Goal: Information Seeking & Learning: Learn about a topic

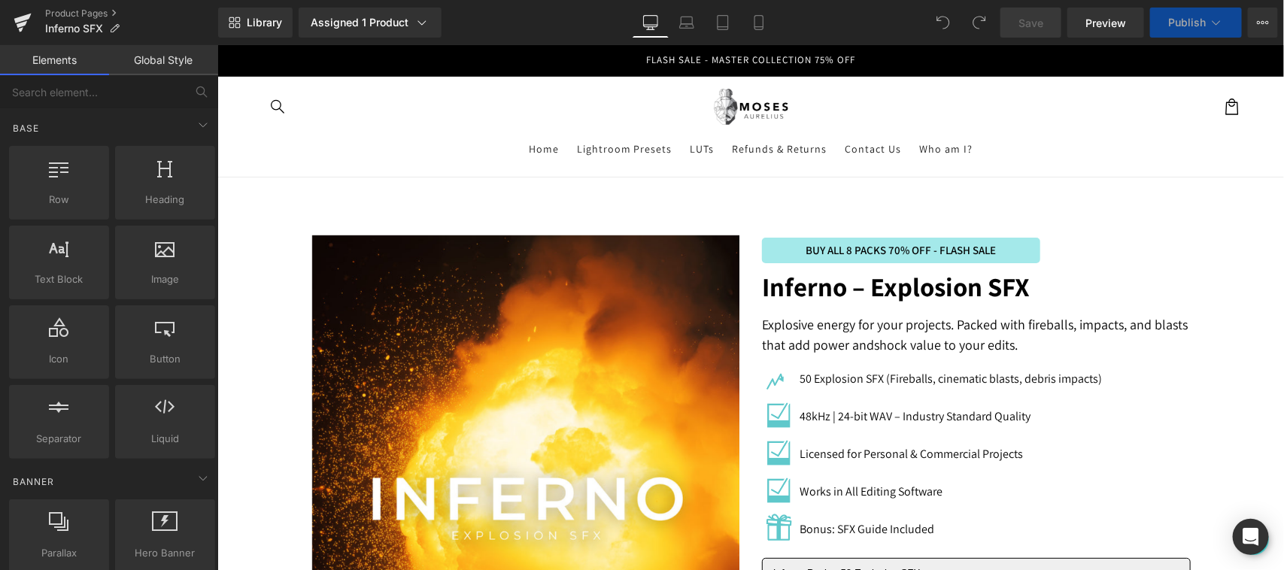
scroll to position [627, 0]
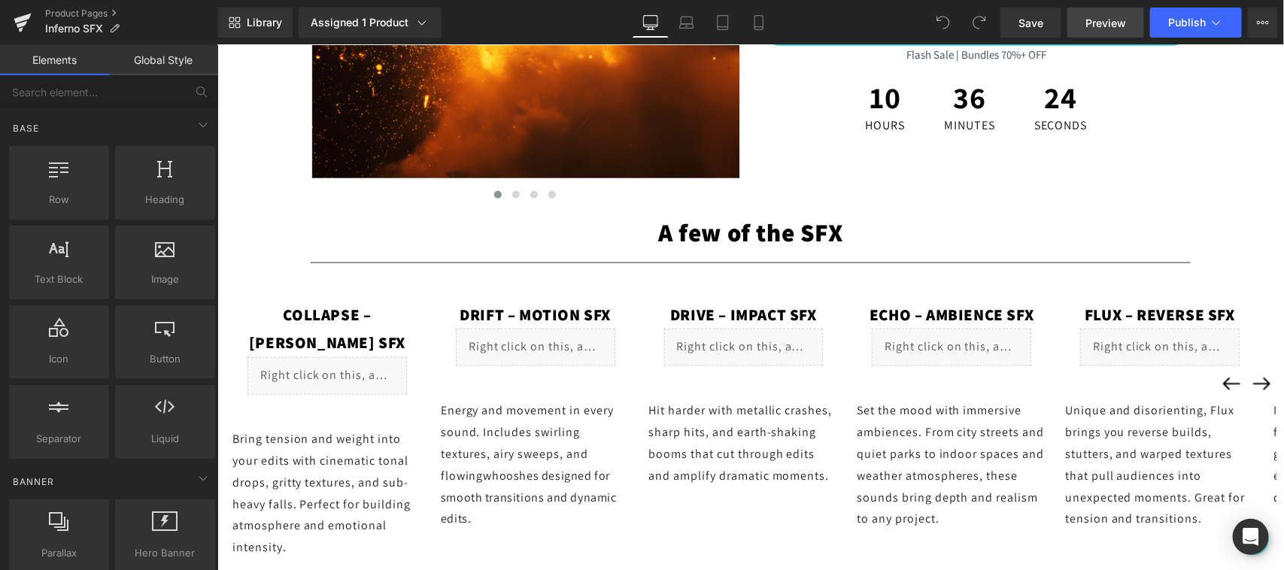
click at [1103, 30] on span "Preview" at bounding box center [1106, 23] width 41 height 16
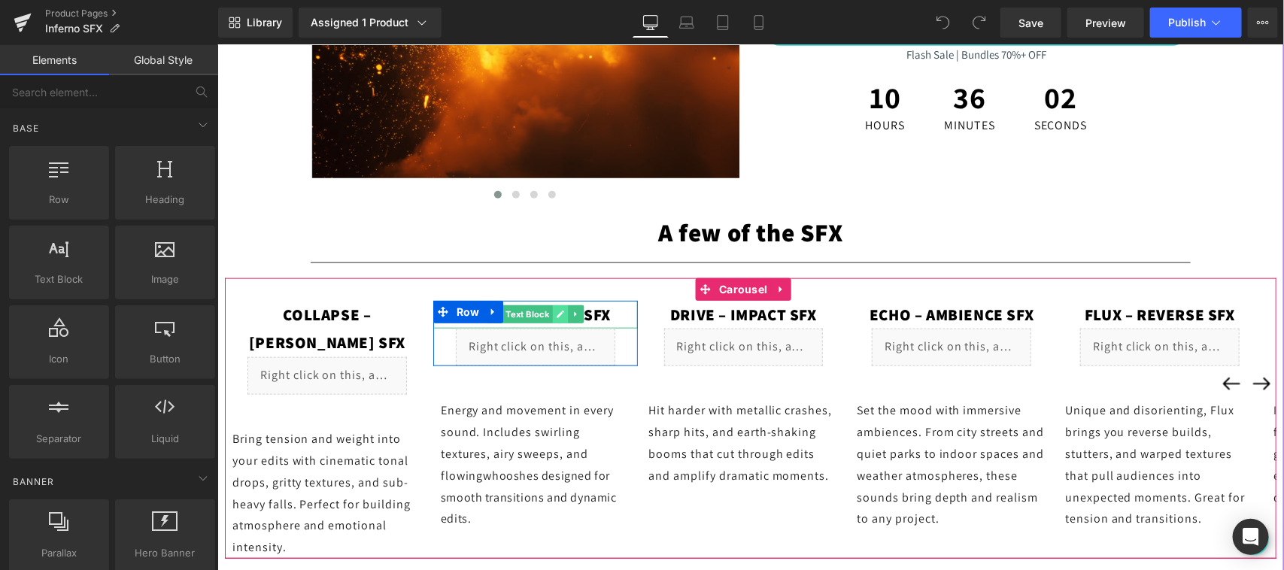
click at [559, 315] on icon at bounding box center [560, 315] width 8 height 8
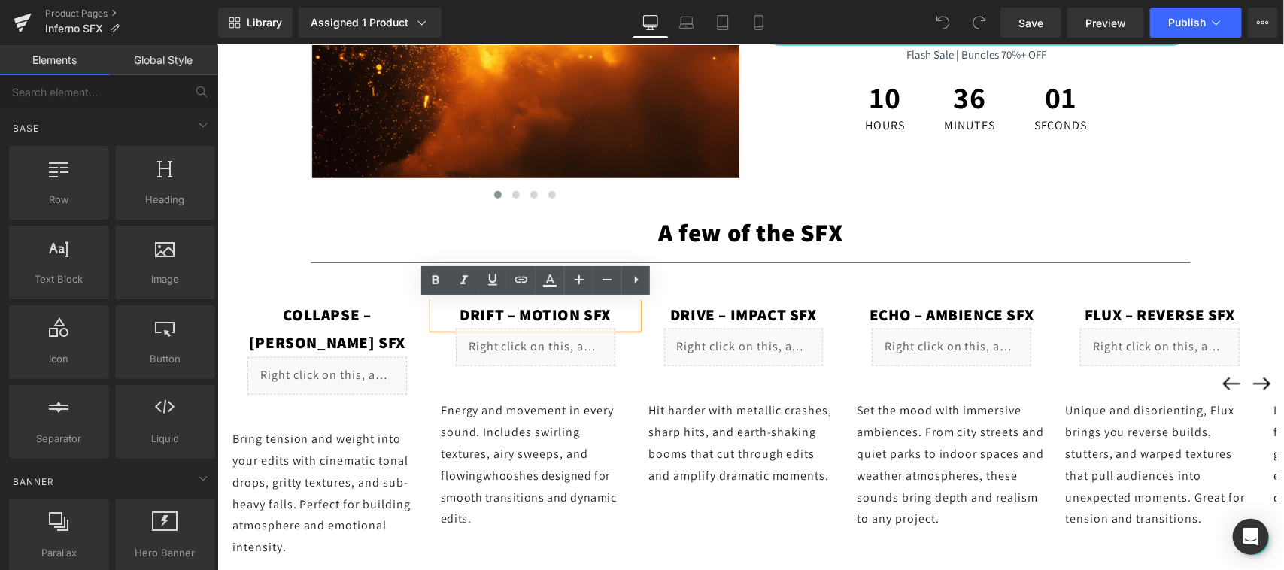
click at [577, 308] on span "Drift – Motion SFX" at bounding box center [534, 314] width 151 height 20
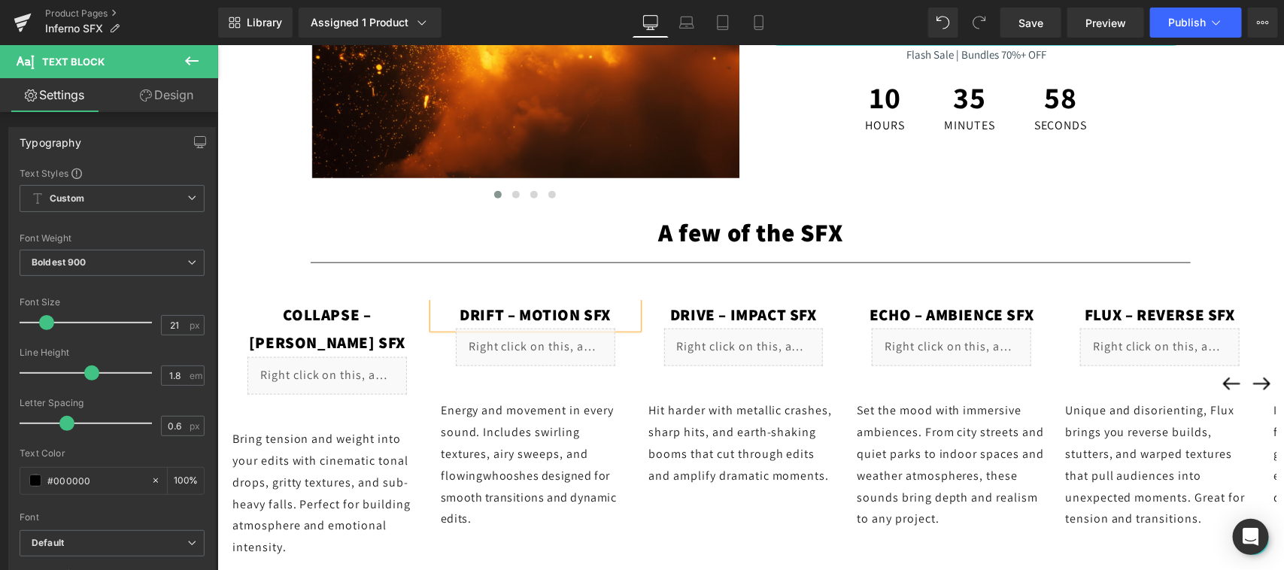
click at [604, 317] on span "Drift – Motion SFX" at bounding box center [534, 314] width 151 height 20
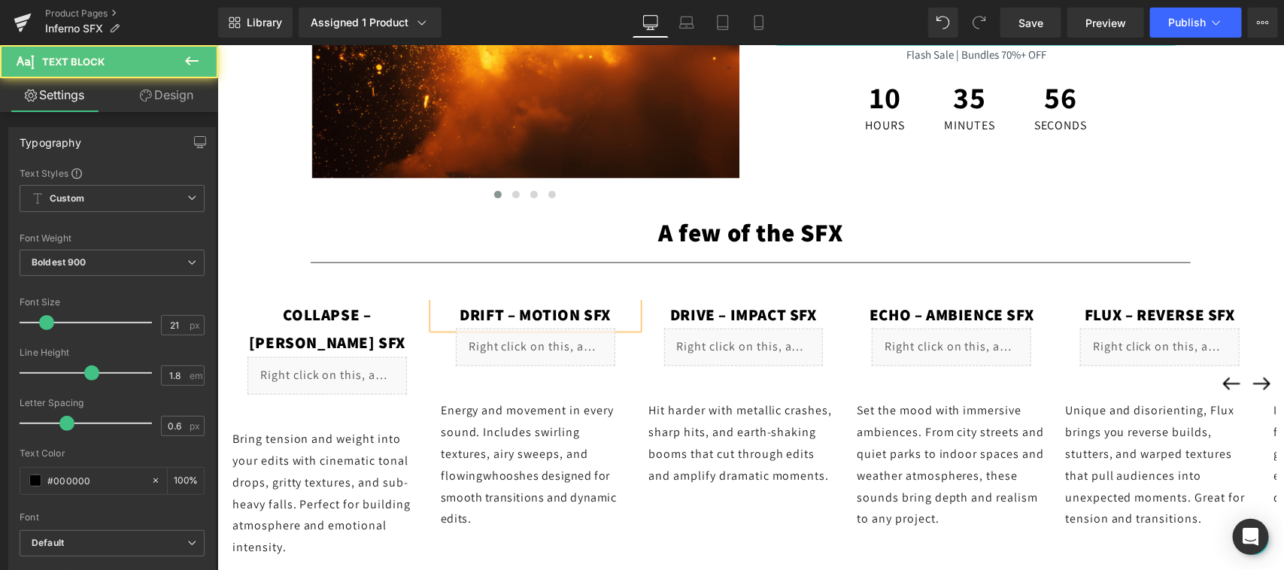
drag, startPoint x: 618, startPoint y: 315, endPoint x: 442, endPoint y: 302, distance: 177.3
click at [442, 302] on p "Drift – Motion SFX" at bounding box center [535, 314] width 205 height 29
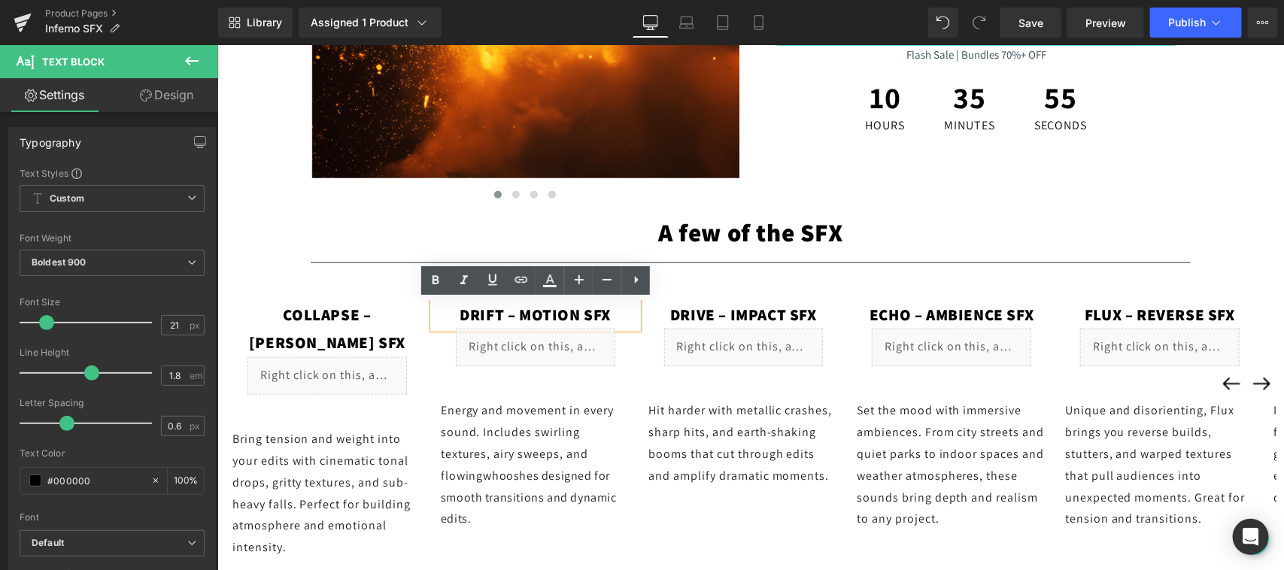
click at [482, 310] on span "Drift – Motion SFX" at bounding box center [534, 314] width 151 height 20
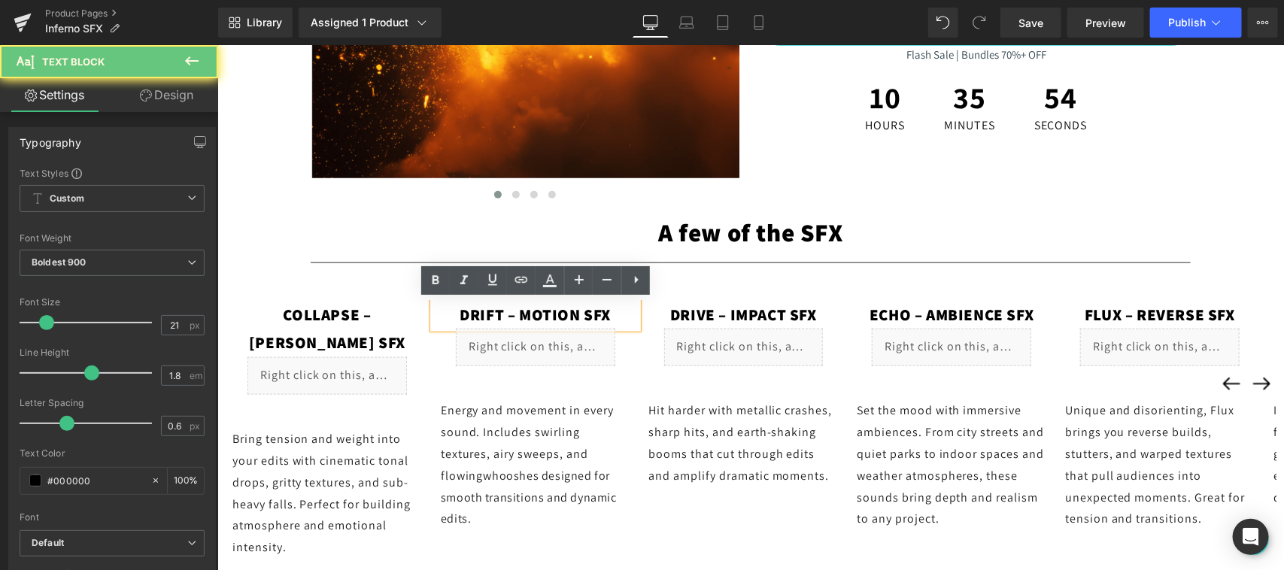
drag, startPoint x: 449, startPoint y: 312, endPoint x: 605, endPoint y: 320, distance: 155.9
click at [605, 320] on p "Drift – Motion SFX" at bounding box center [535, 314] width 205 height 29
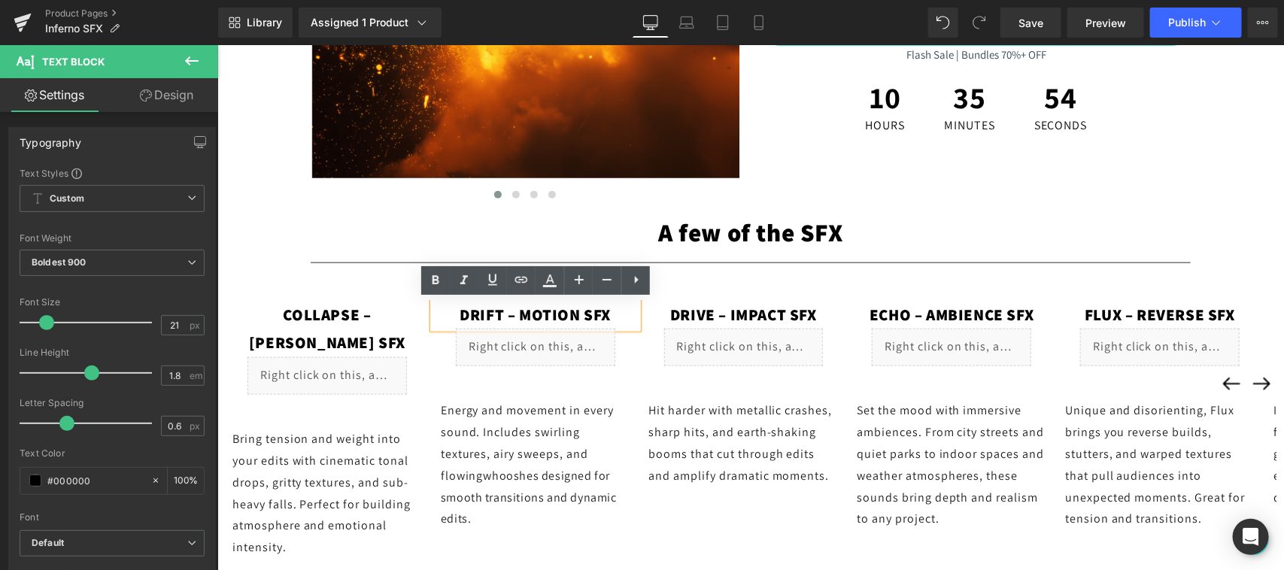
click at [613, 315] on p "Drift – Motion SFX" at bounding box center [535, 314] width 205 height 29
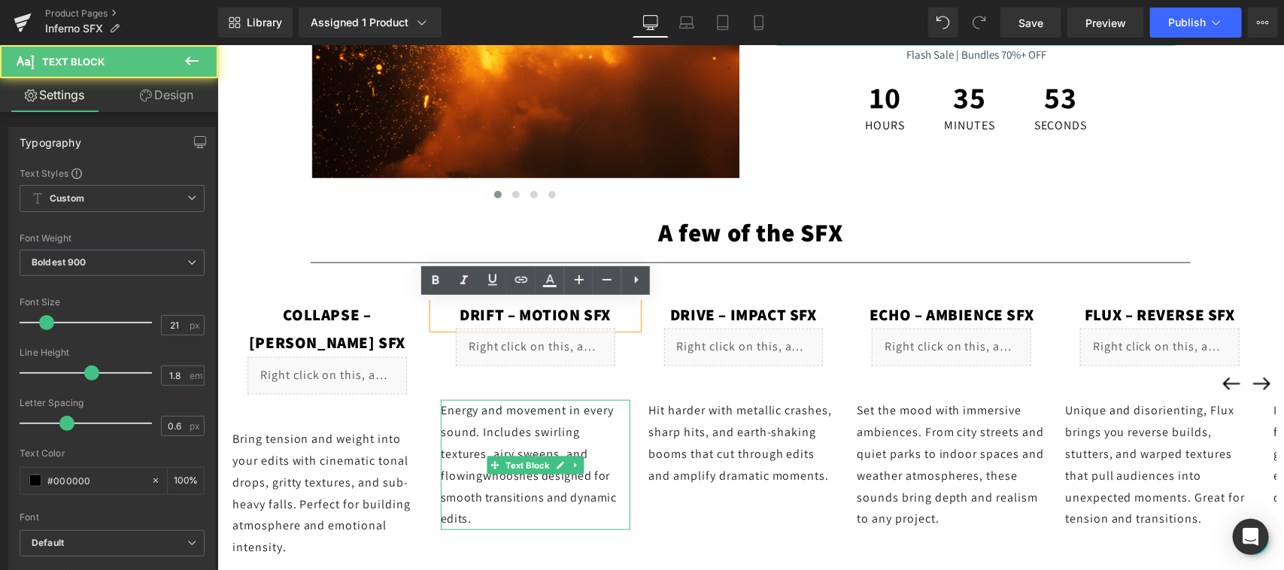
click at [607, 438] on p "Energy and movement in every sound. Includes swirling textures, airy sweeps, an…" at bounding box center [535, 465] width 190 height 130
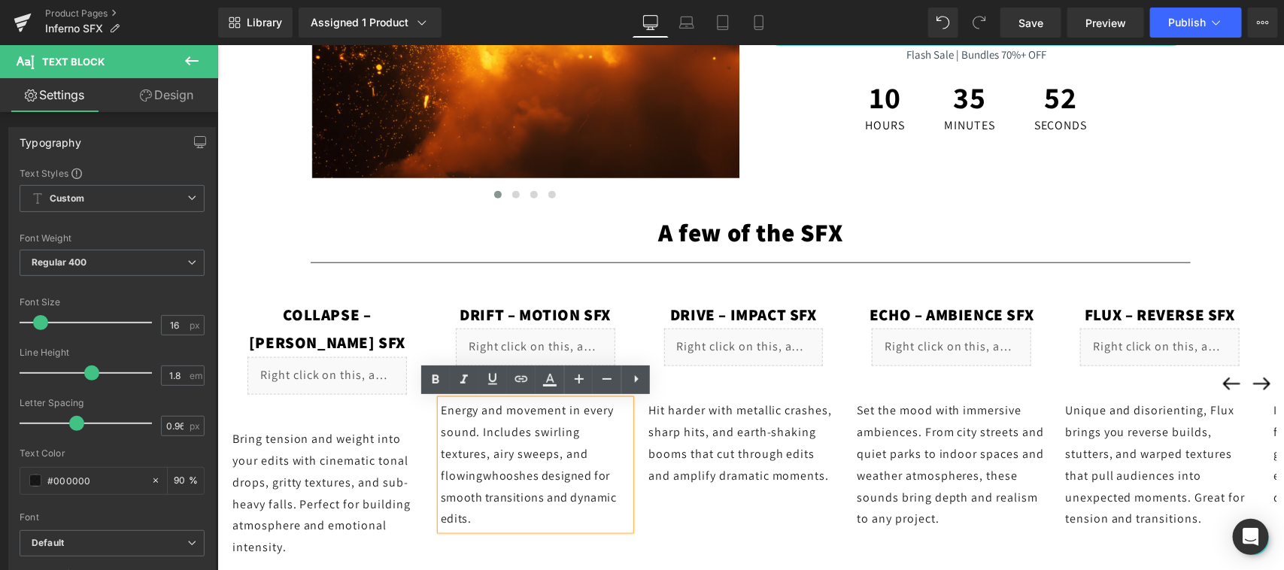
click at [594, 434] on p "Energy and movement in every sound. Includes swirling textures, airy sweeps, an…" at bounding box center [535, 465] width 190 height 130
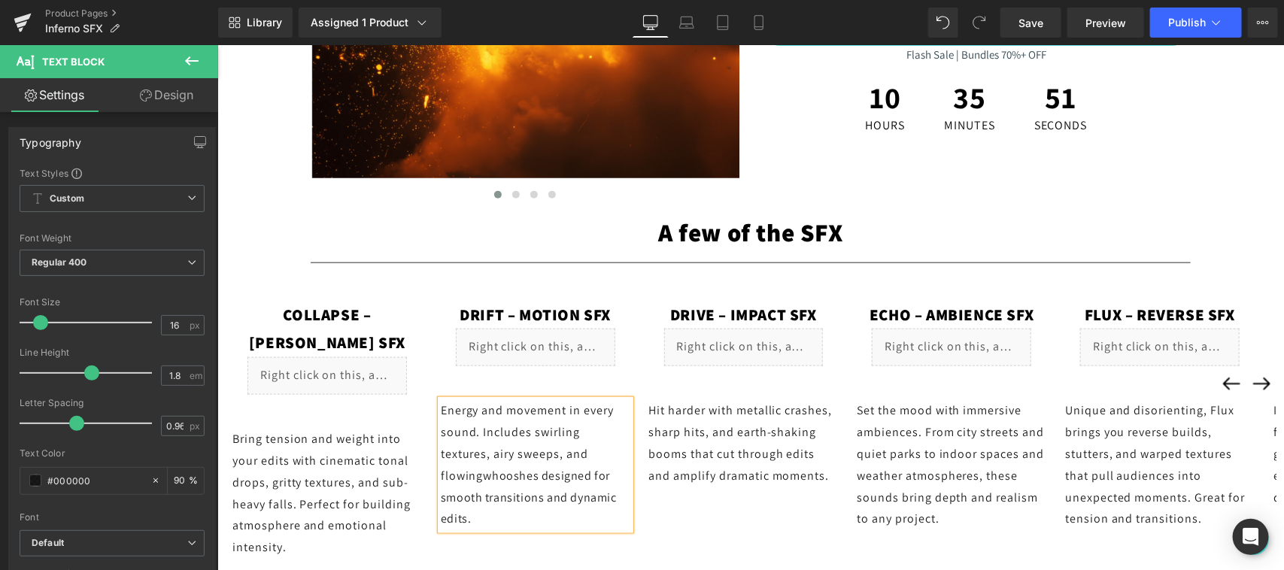
click at [534, 445] on p "Energy and movement in every sound. Includes swirling textures, airy sweeps, an…" at bounding box center [535, 465] width 190 height 130
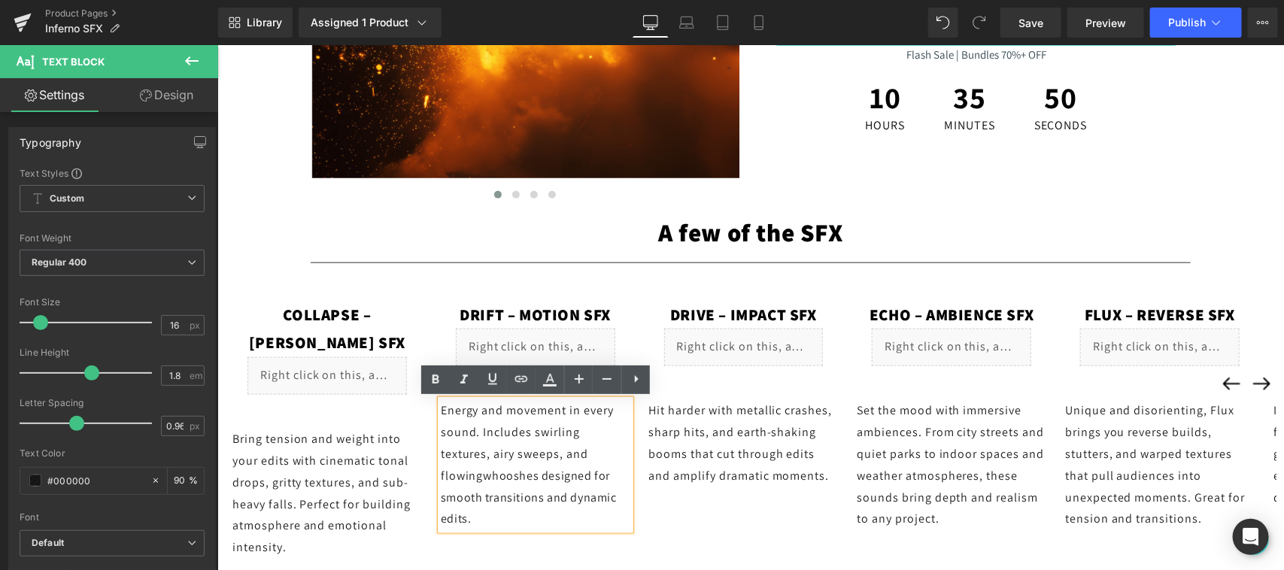
drag, startPoint x: 587, startPoint y: 471, endPoint x: 464, endPoint y: 448, distance: 124.8
click at [464, 448] on p "Energy and movement in every sound. Includes swirling textures, airy sweeps, an…" at bounding box center [535, 465] width 190 height 130
click at [668, 467] on p "Hit harder with metallic crashes, sharp hits, and earth-shaking booms that cut …" at bounding box center [744, 443] width 190 height 87
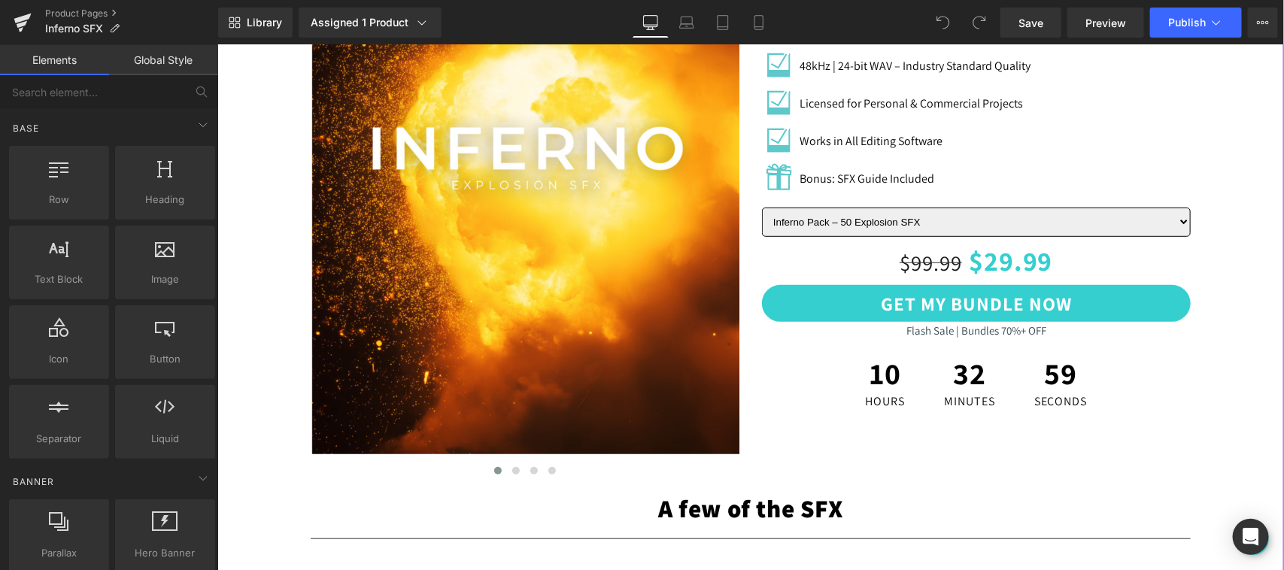
scroll to position [627, 0]
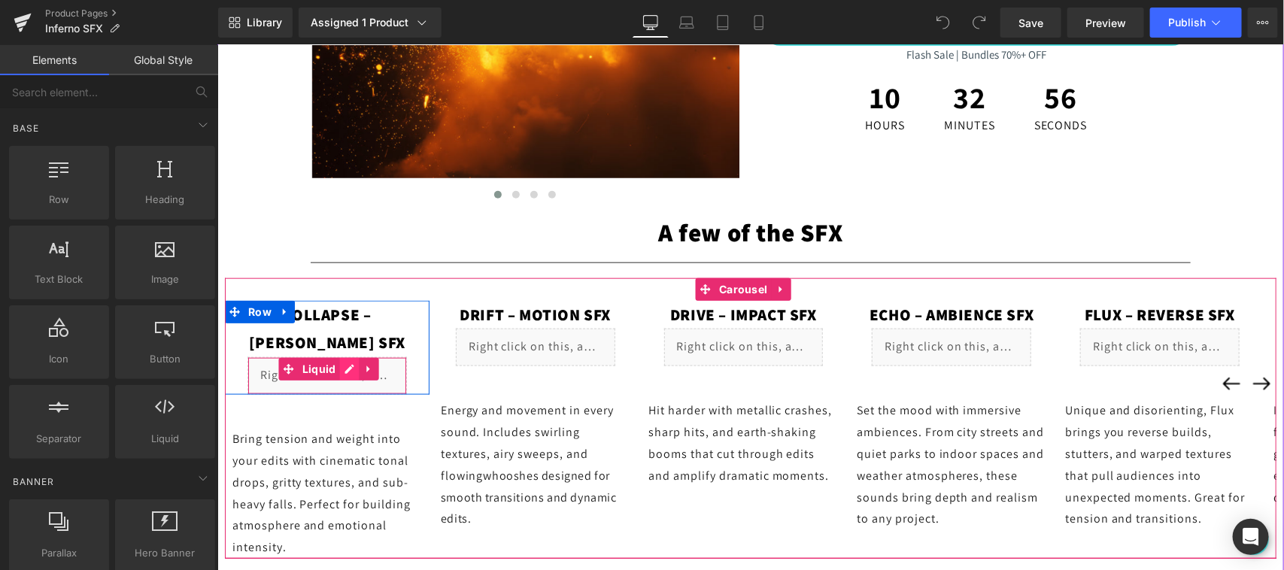
click at [346, 357] on div "Liquid" at bounding box center [327, 376] width 160 height 38
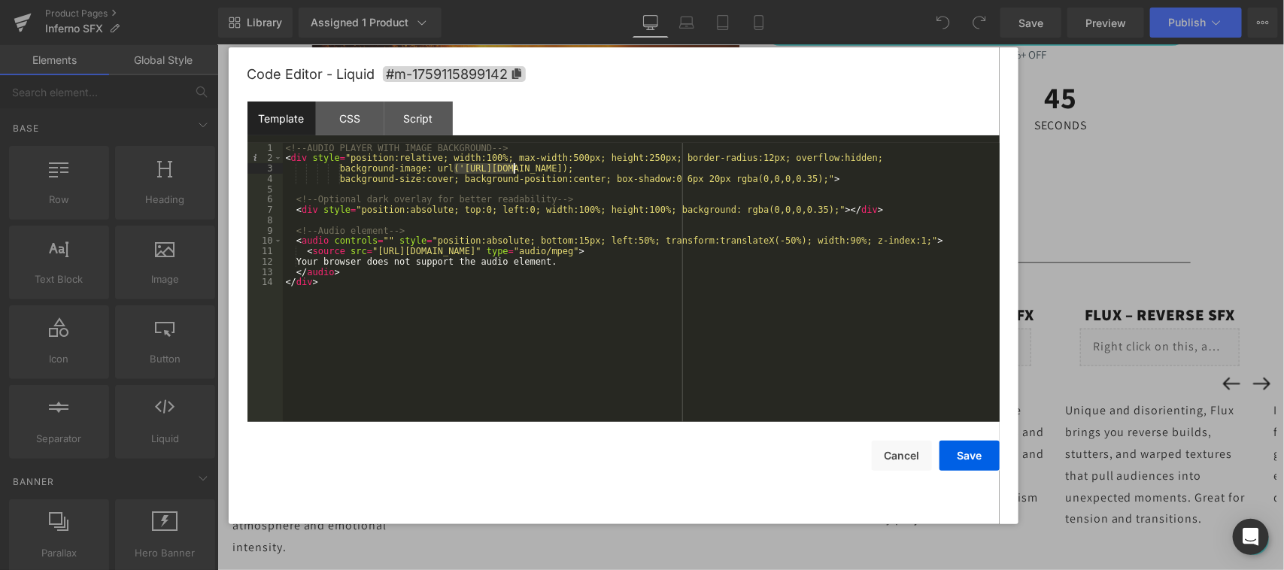
drag, startPoint x: 457, startPoint y: 164, endPoint x: 625, endPoint y: 175, distance: 168.9
click at [619, 175] on div "<!-- AUDIO PLAYER WITH IMAGE BACKGROUND --> < div style = "position:relative; w…" at bounding box center [641, 293] width 717 height 300
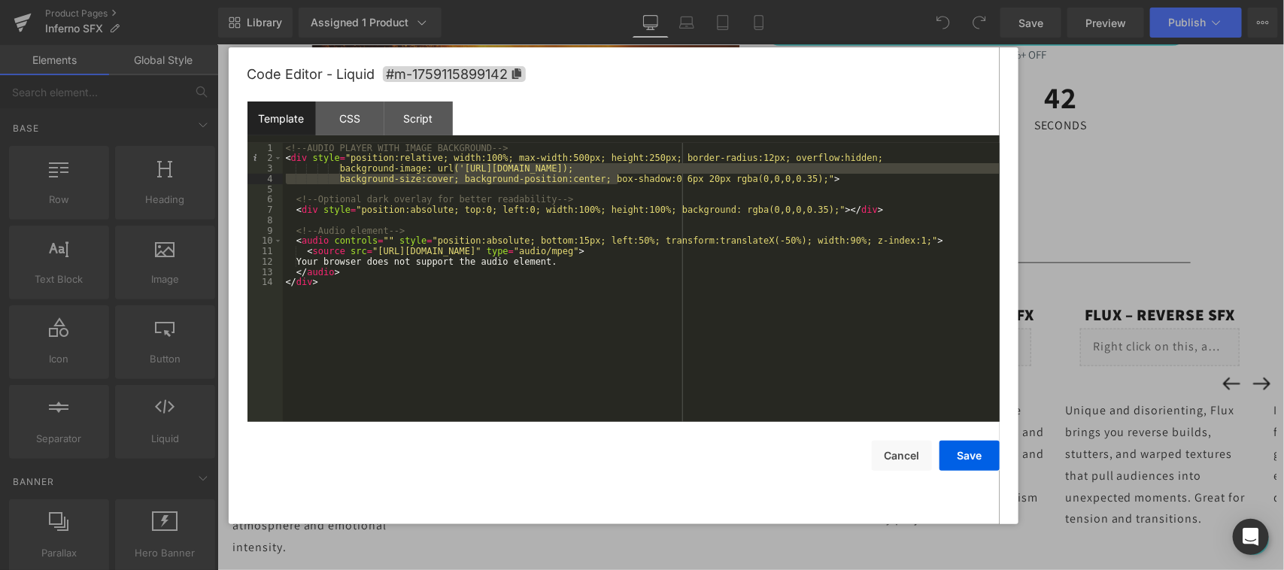
click at [848, 171] on div "<!-- AUDIO PLAYER WITH IMAGE BACKGROUND --> < div style = "position:relative; w…" at bounding box center [641, 282] width 717 height 279
drag, startPoint x: 980, startPoint y: 168, endPoint x: 460, endPoint y: 169, distance: 519.9
click at [460, 169] on div "<!-- AUDIO PLAYER WITH IMAGE BACKGROUND --> < div style = "position:relative; w…" at bounding box center [641, 293] width 717 height 300
click at [911, 454] on button "Cancel" at bounding box center [902, 456] width 60 height 30
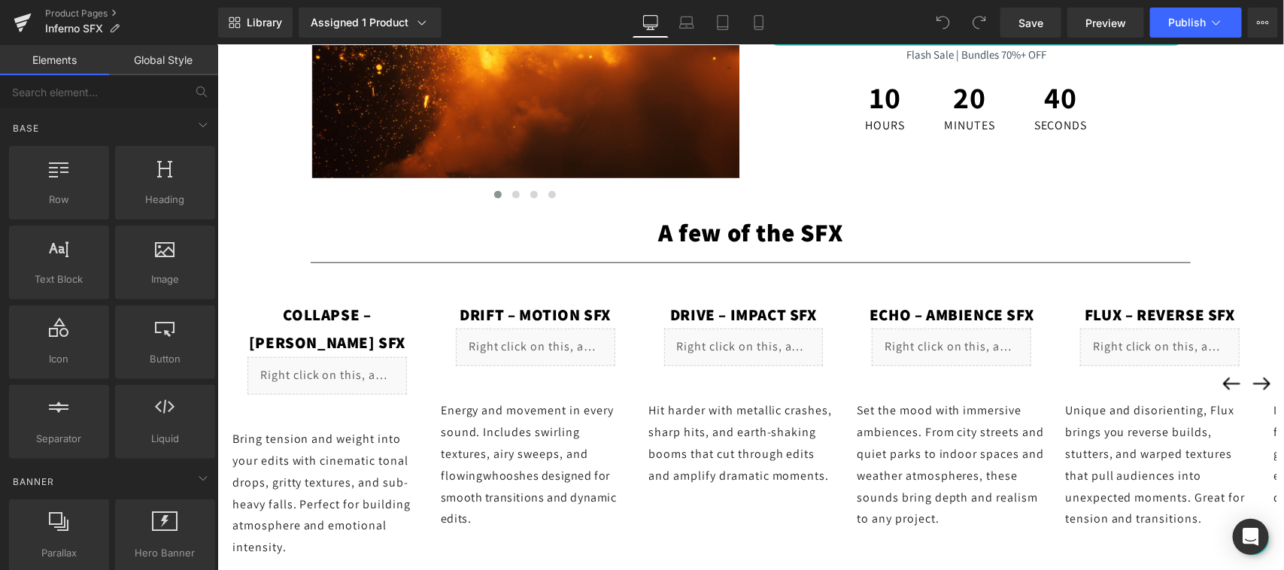
click at [551, 443] on p "Energy and movement in every sound. Includes swirling textures, airy sweeps, an…" at bounding box center [535, 465] width 190 height 130
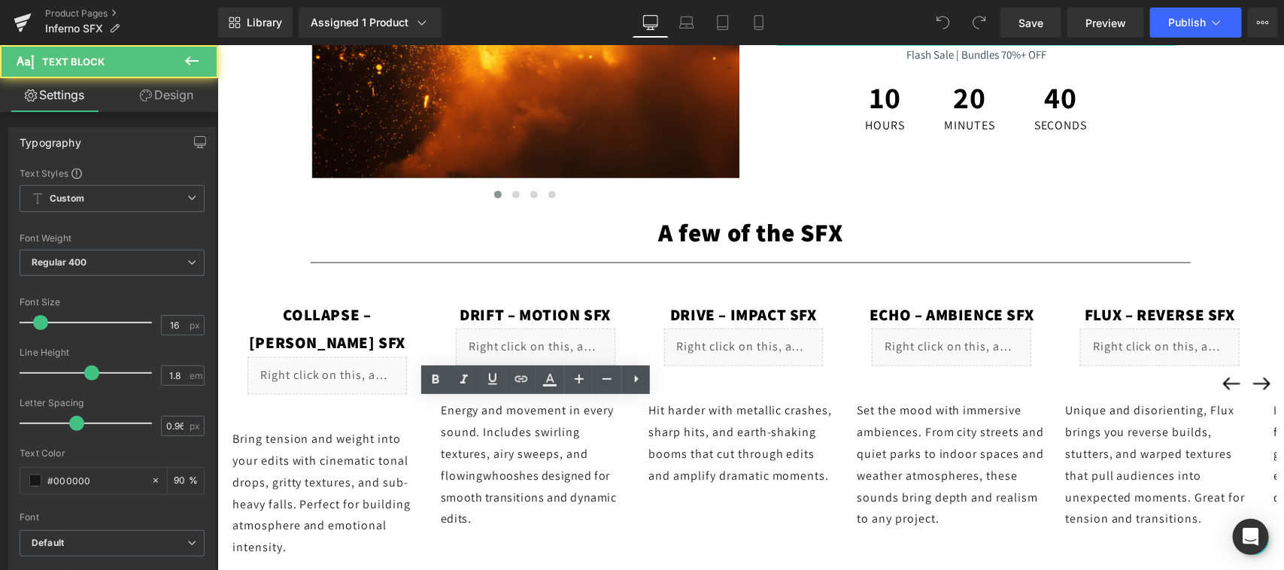
click at [564, 427] on p "Energy and movement in every sound. Includes swirling textures, airy sweeps, an…" at bounding box center [535, 465] width 190 height 130
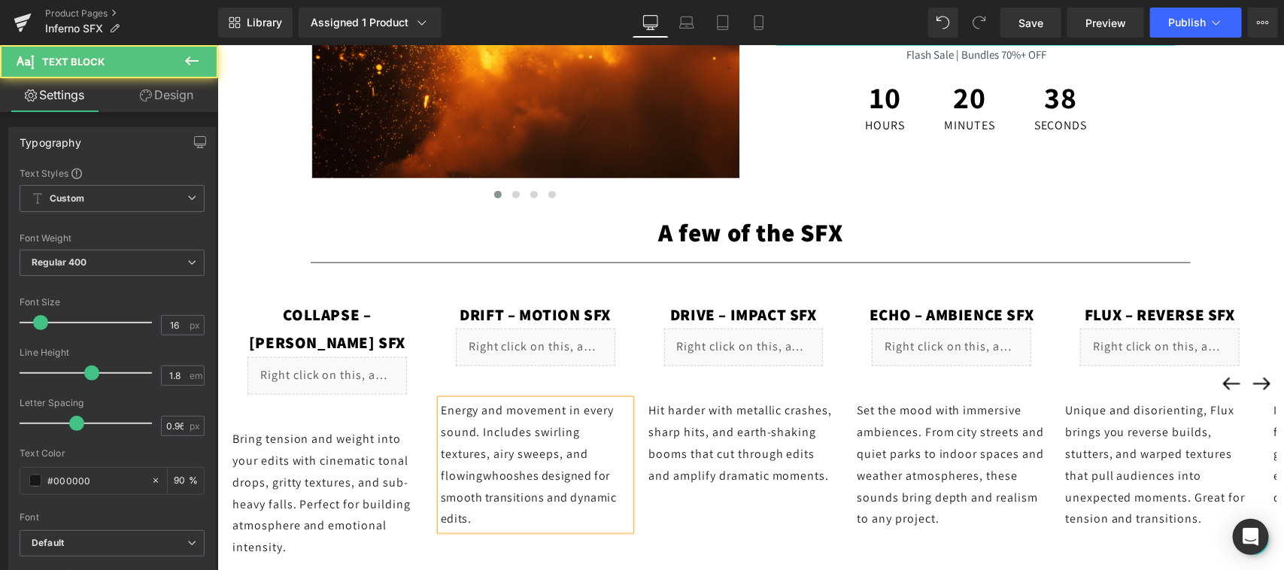
click at [564, 444] on p "Energy and movement in every sound. Includes swirling textures, airy sweeps, an…" at bounding box center [535, 465] width 190 height 130
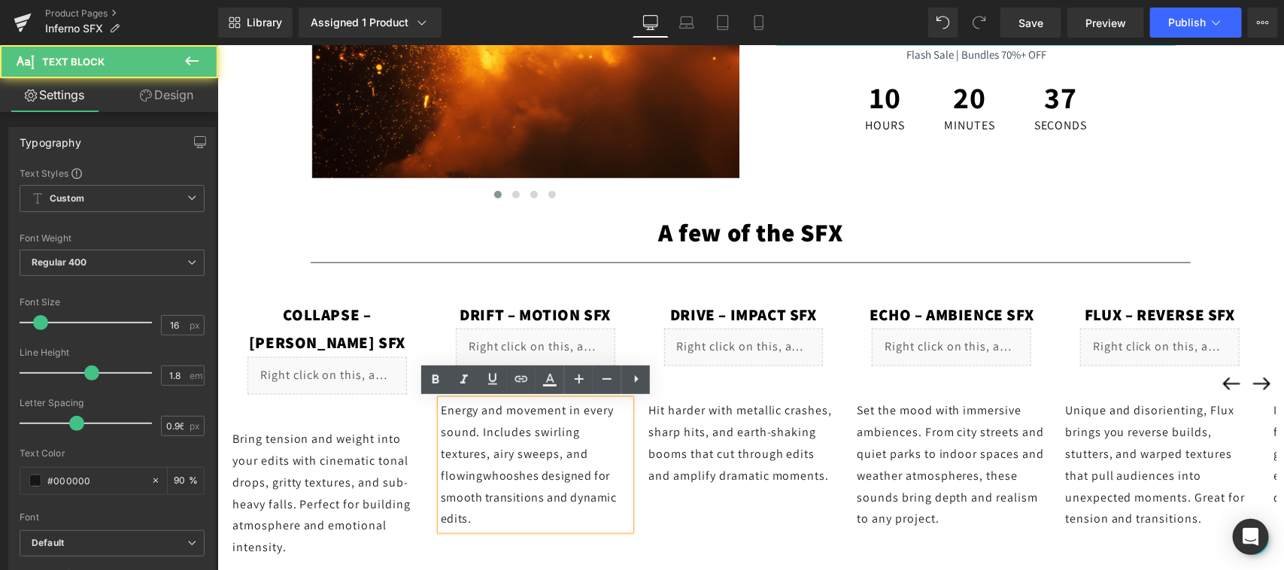
click at [567, 433] on p "Energy and movement in every sound. Includes swirling textures, airy sweeps, an…" at bounding box center [535, 465] width 190 height 130
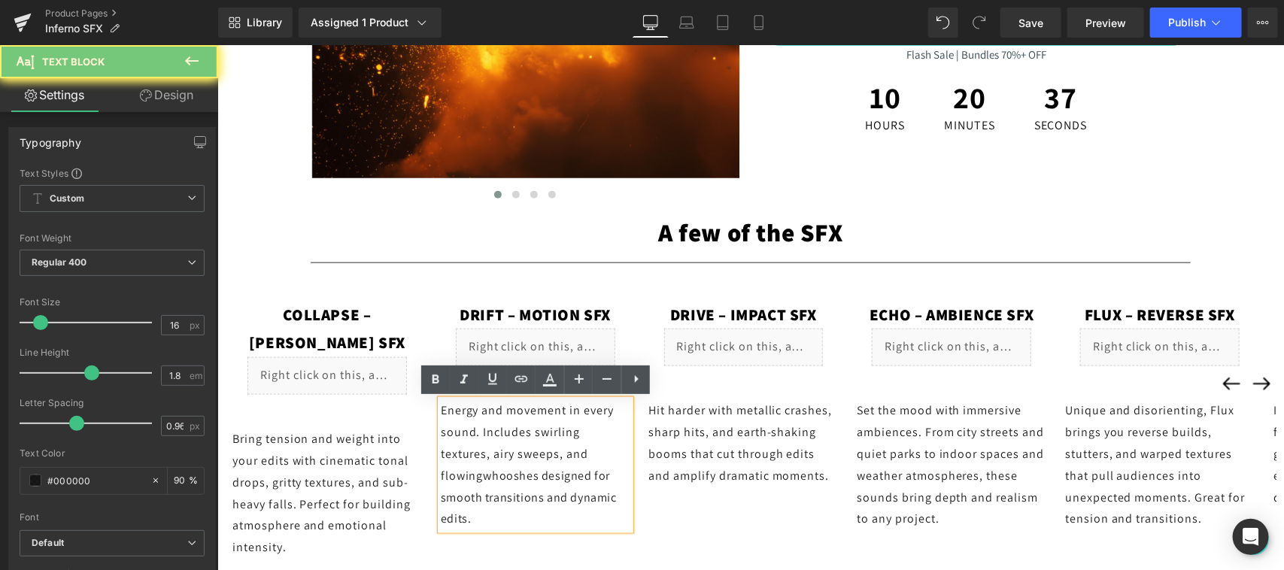
click at [567, 433] on p "Energy and movement in every sound. Includes swirling textures, airy sweeps, an…" at bounding box center [535, 465] width 190 height 130
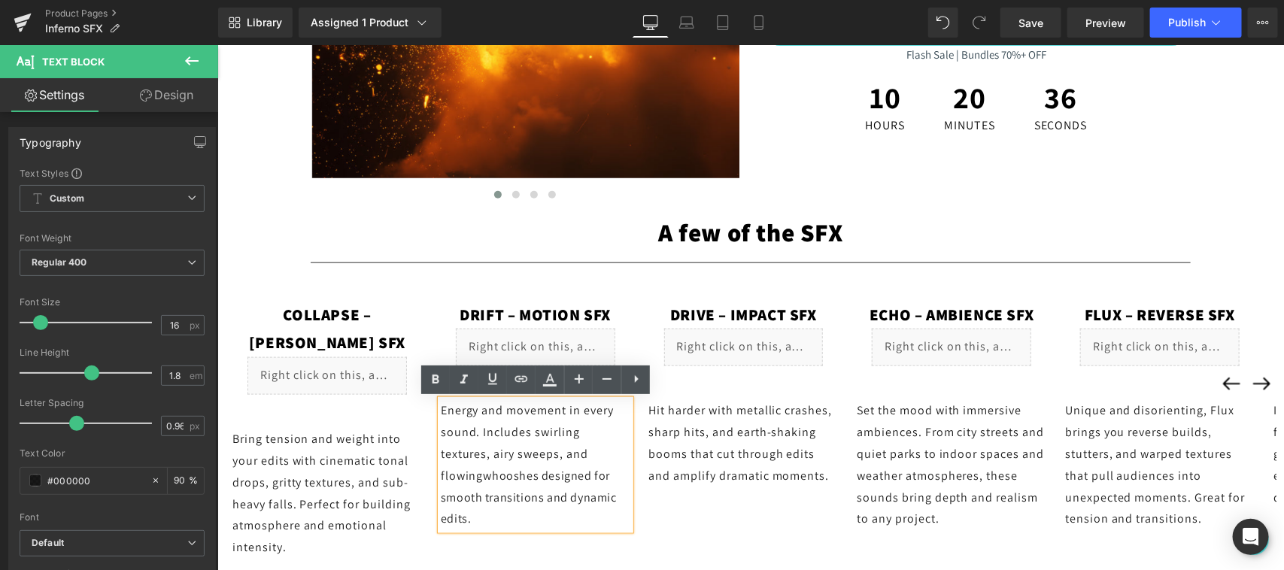
drag, startPoint x: 603, startPoint y: 434, endPoint x: 427, endPoint y: 421, distance: 177.3
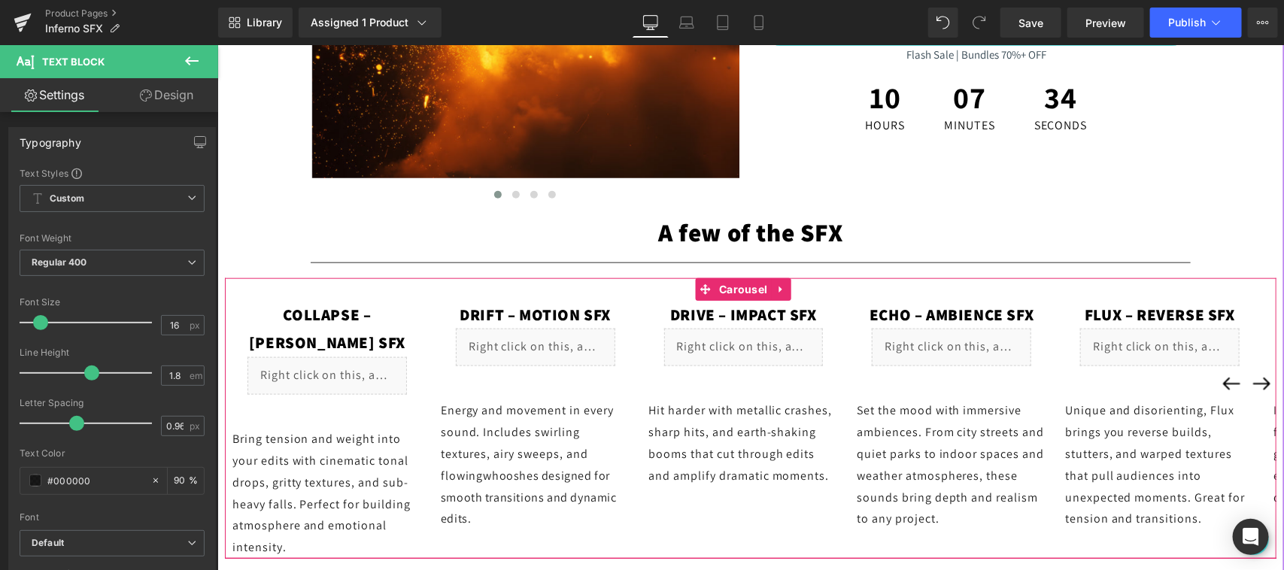
click at [375, 281] on div "Collapse – [PERSON_NAME] SFX Text Block Liquid Row Bring tension and weight int…" at bounding box center [750, 418] width 1052 height 281
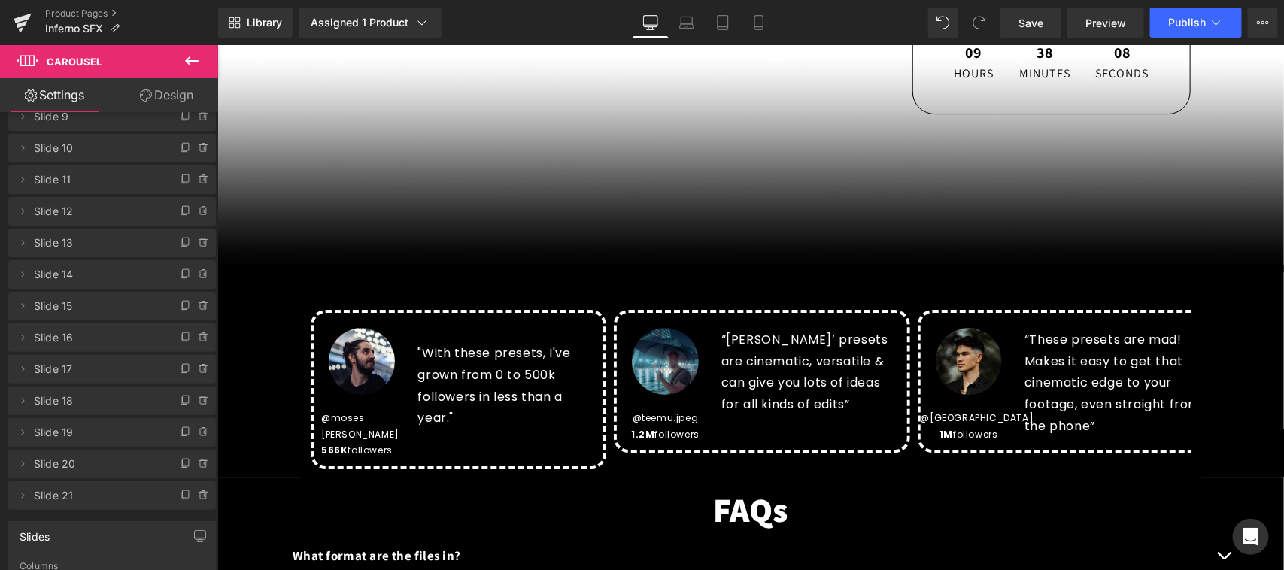
scroll to position [2508, 0]
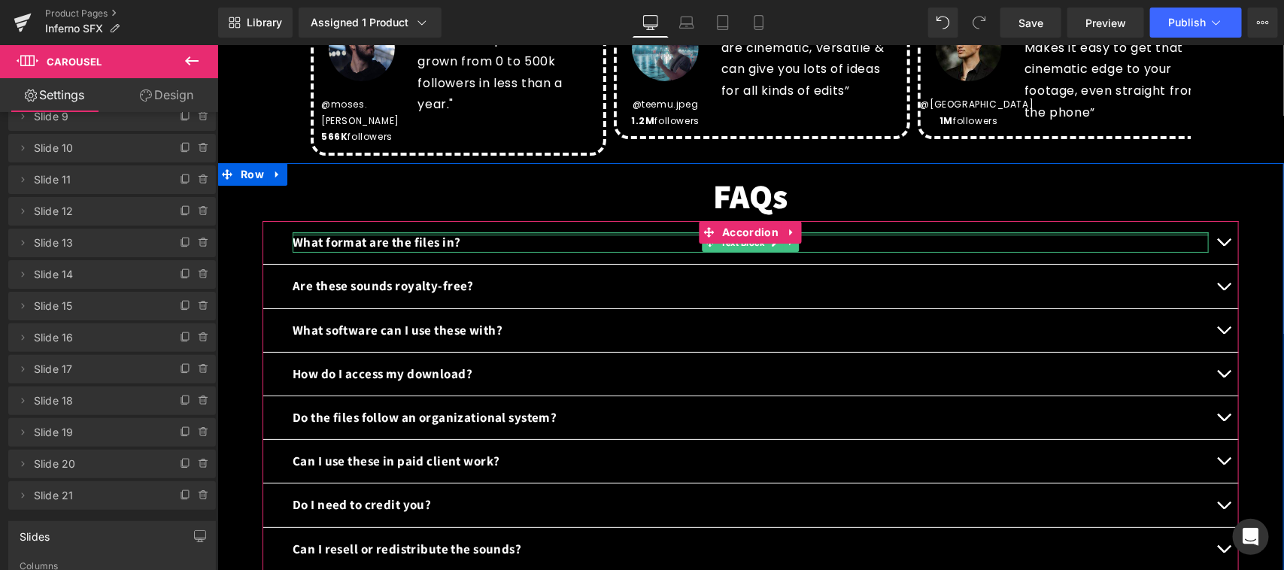
click at [425, 232] on div at bounding box center [750, 234] width 916 height 4
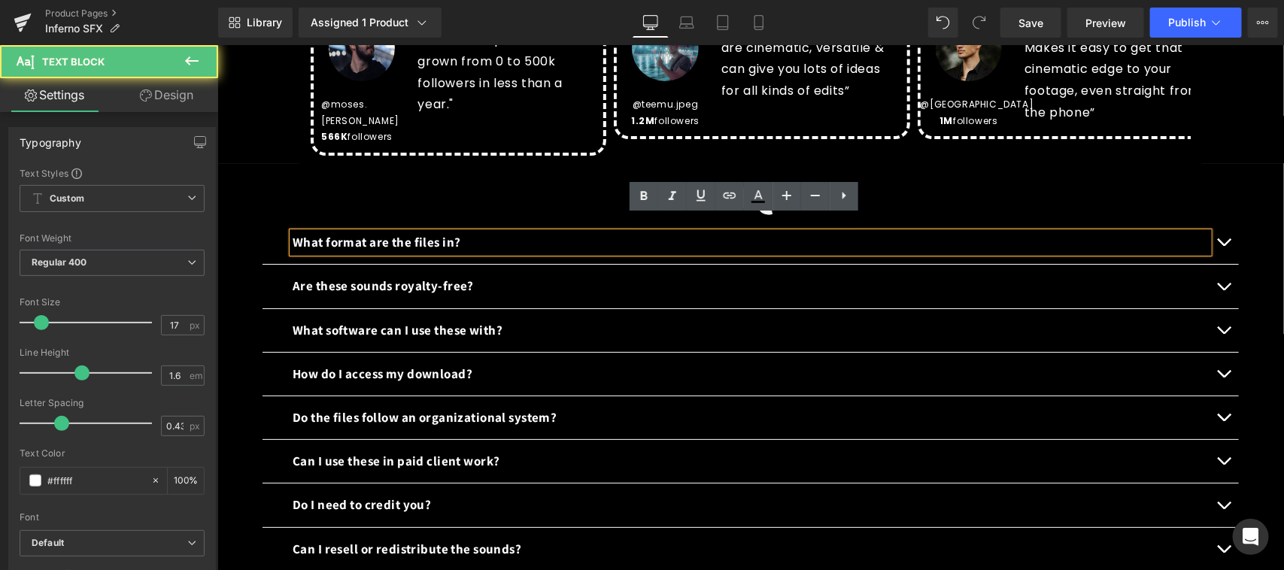
click at [446, 233] on b "What format are the files in?" at bounding box center [376, 241] width 168 height 17
click at [460, 232] on p "What format are the files in?" at bounding box center [750, 242] width 916 height 20
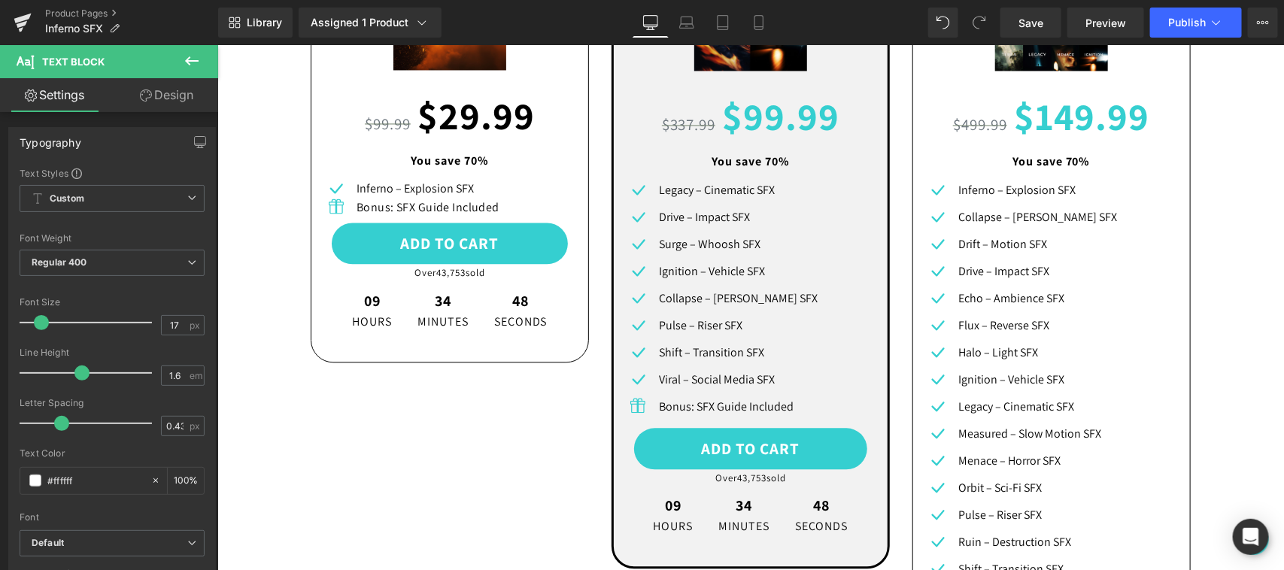
scroll to position [1396, 0]
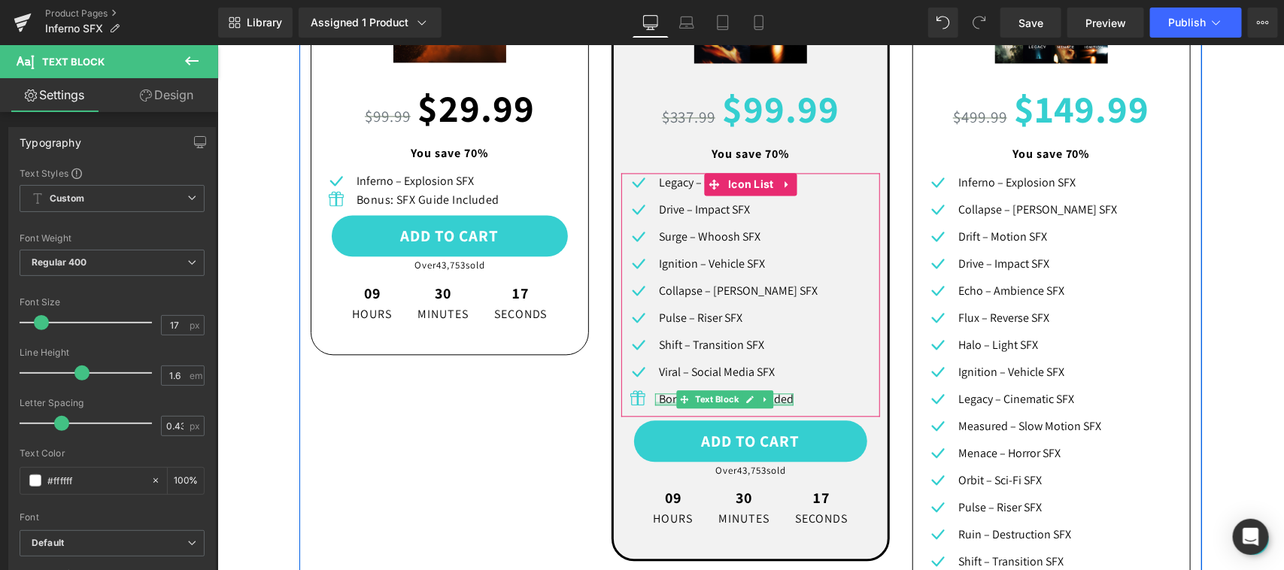
click at [770, 401] on div at bounding box center [724, 403] width 138 height 4
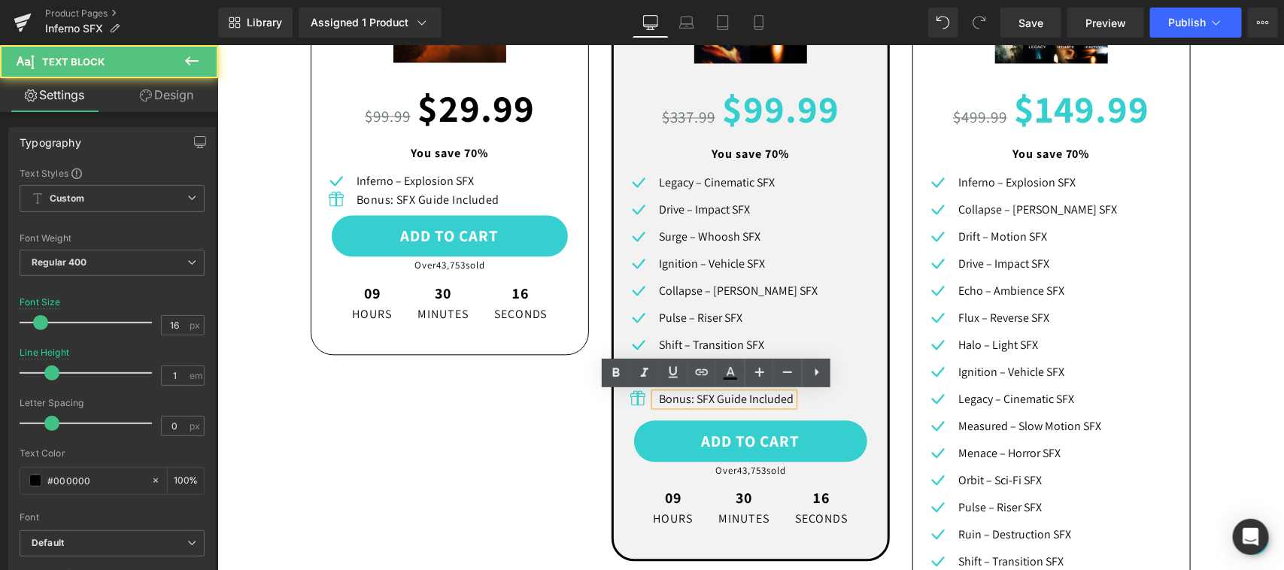
click at [773, 398] on p "Bonus: SFX Guide Included" at bounding box center [725, 399] width 135 height 12
drag, startPoint x: 650, startPoint y: 400, endPoint x: 788, endPoint y: 399, distance: 137.7
click at [788, 399] on div "Icon Legacy – Cinematic SFX Text Block Icon Drive – Impact SFX Text Block" at bounding box center [750, 294] width 259 height 244
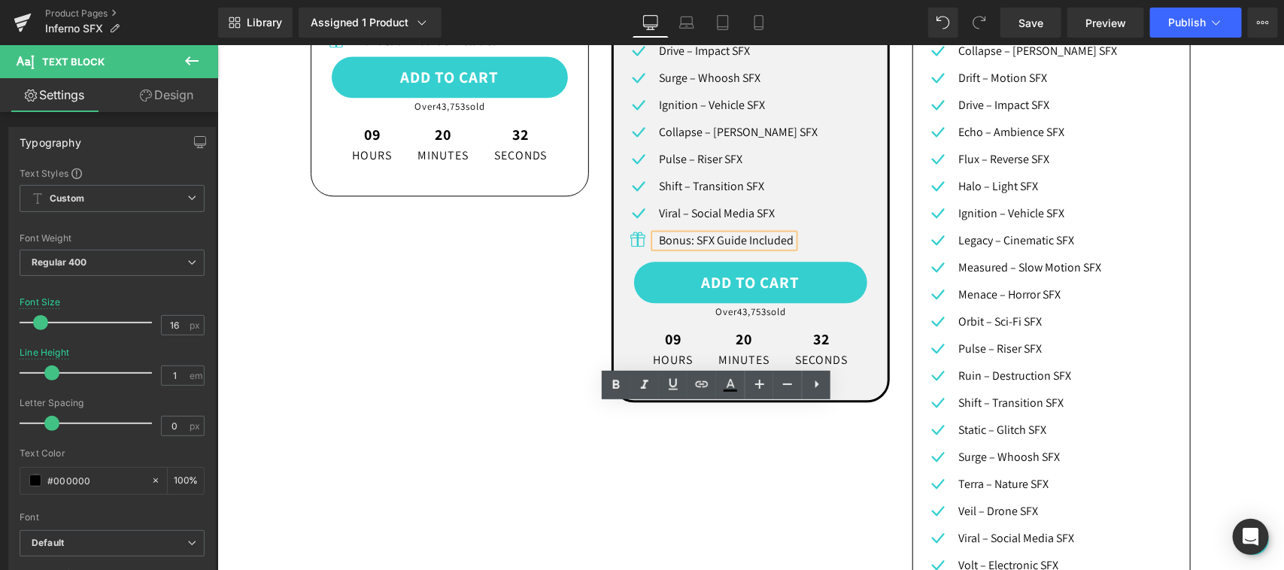
scroll to position [1253, 0]
